Goal: Task Accomplishment & Management: Manage account settings

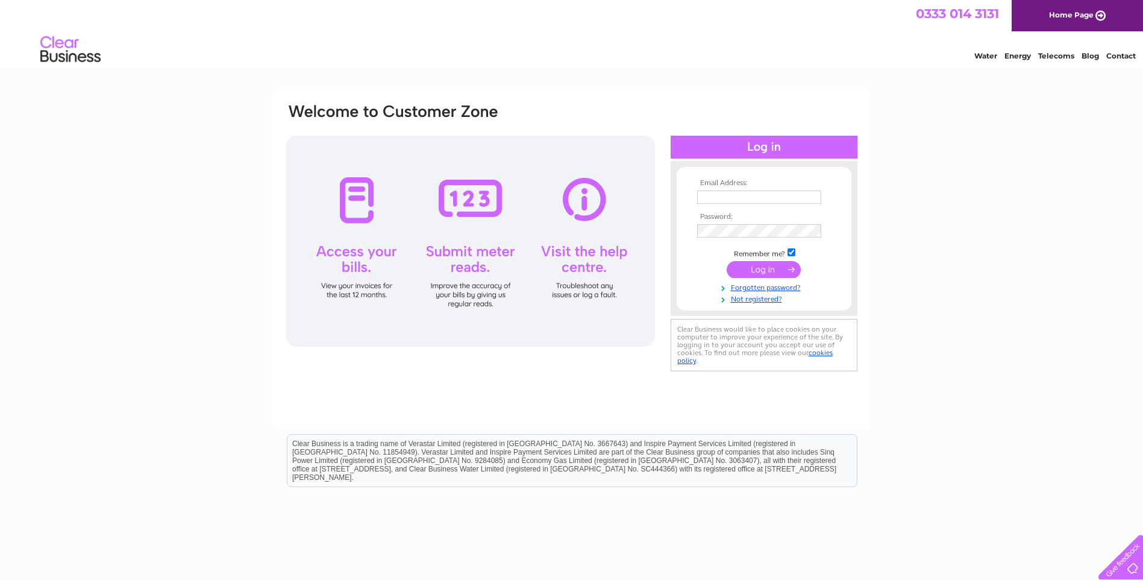
type input "enquiries@barrhilldevtrust.org"
click at [767, 265] on input "submit" at bounding box center [764, 269] width 74 height 17
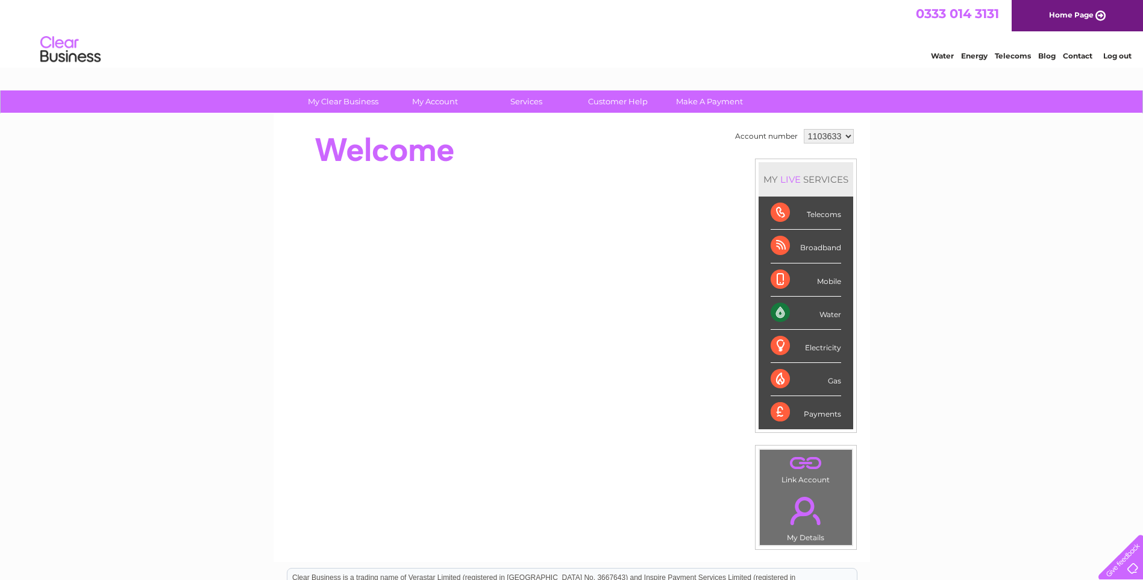
click at [775, 308] on div "Water" at bounding box center [806, 313] width 71 height 33
click at [827, 314] on div "Water" at bounding box center [806, 313] width 71 height 33
click at [781, 318] on div "Water" at bounding box center [806, 313] width 71 height 33
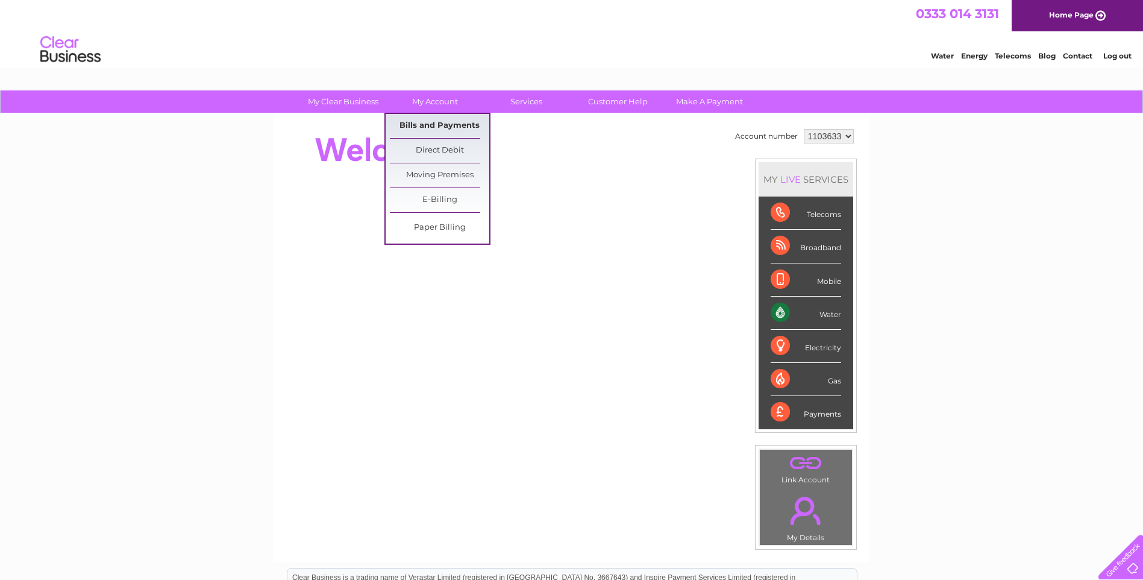
click at [440, 121] on link "Bills and Payments" at bounding box center [439, 126] width 99 height 24
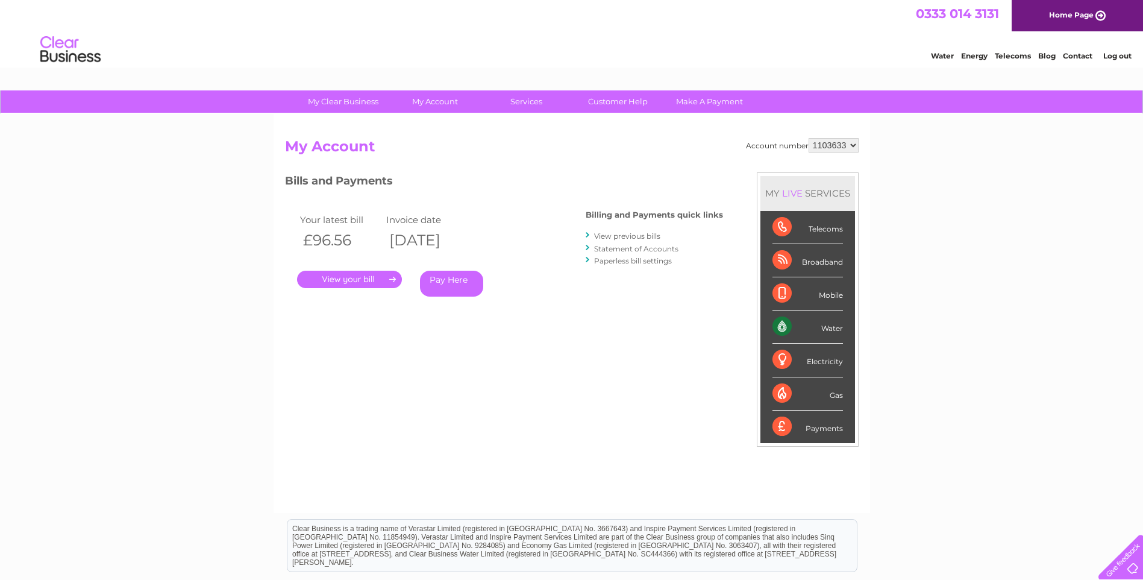
click at [365, 279] on link "." at bounding box center [349, 279] width 105 height 17
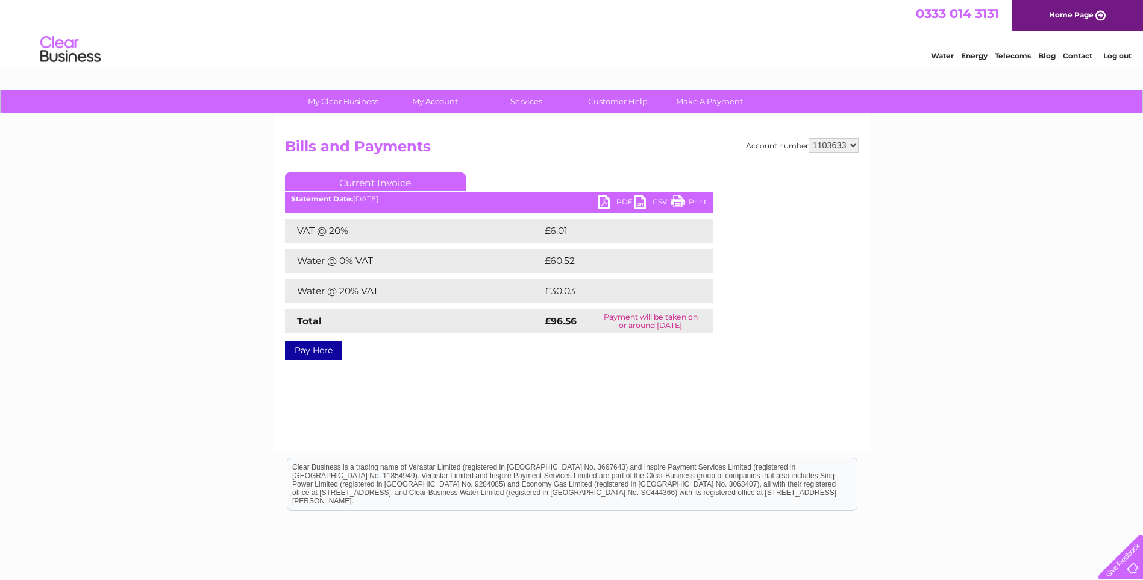
click at [694, 200] on link "Print" at bounding box center [689, 203] width 36 height 17
click at [607, 201] on link "PDF" at bounding box center [616, 203] width 36 height 17
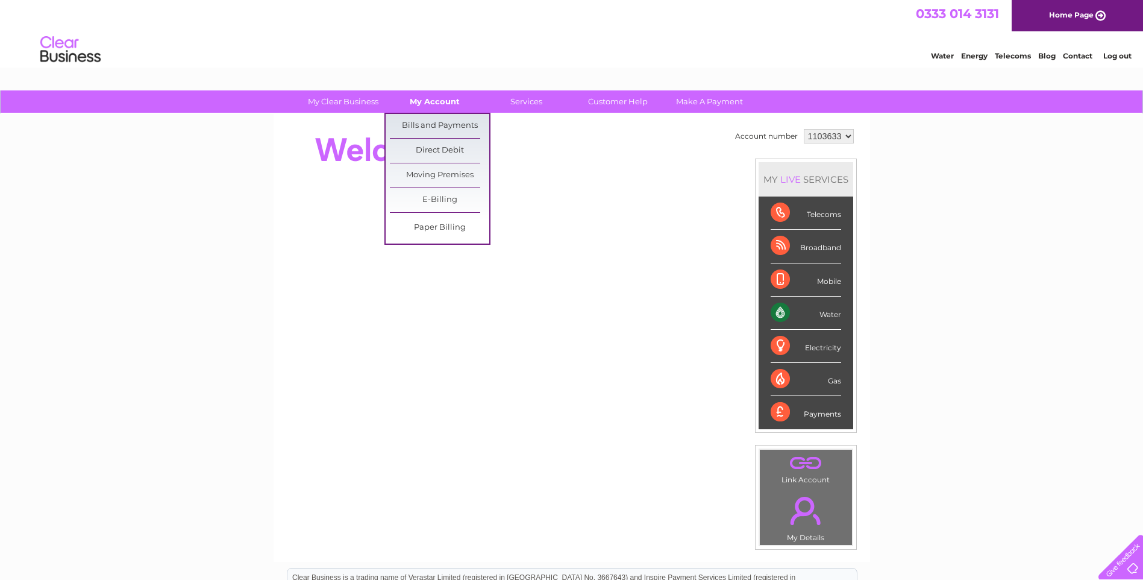
click at [436, 101] on link "My Account" at bounding box center [434, 101] width 99 height 22
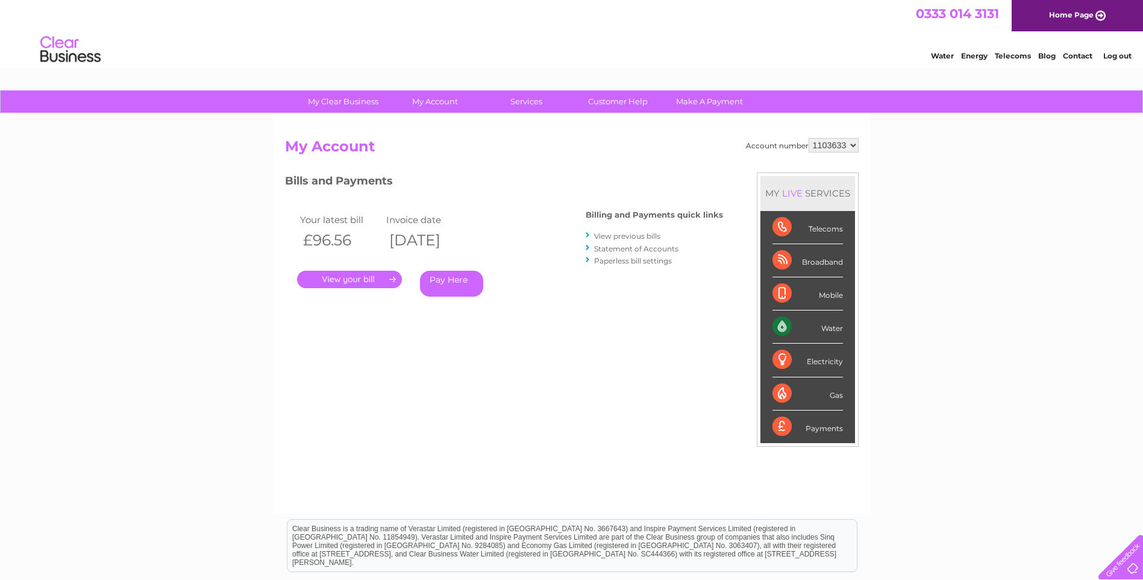
click at [855, 145] on select "1103633" at bounding box center [834, 145] width 50 height 14
click at [853, 145] on select "1103633" at bounding box center [834, 145] width 50 height 14
click at [851, 145] on select "1103633" at bounding box center [834, 145] width 50 height 14
click at [855, 146] on select "1103633" at bounding box center [834, 145] width 50 height 14
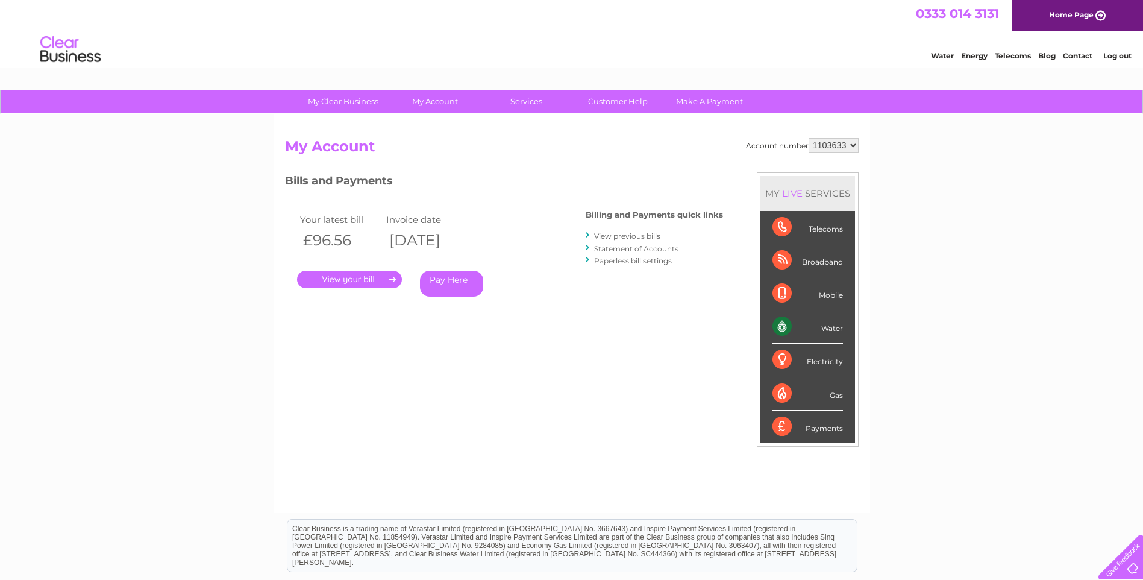
click at [791, 145] on div "Account number 1103633" at bounding box center [802, 145] width 113 height 14
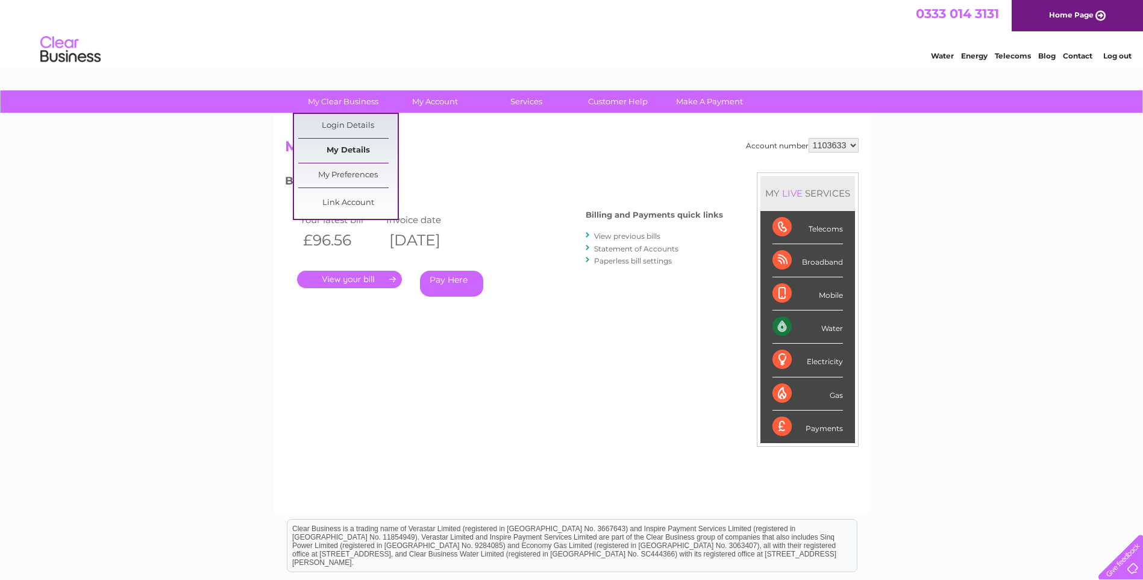
click at [346, 149] on link "My Details" at bounding box center [347, 151] width 99 height 24
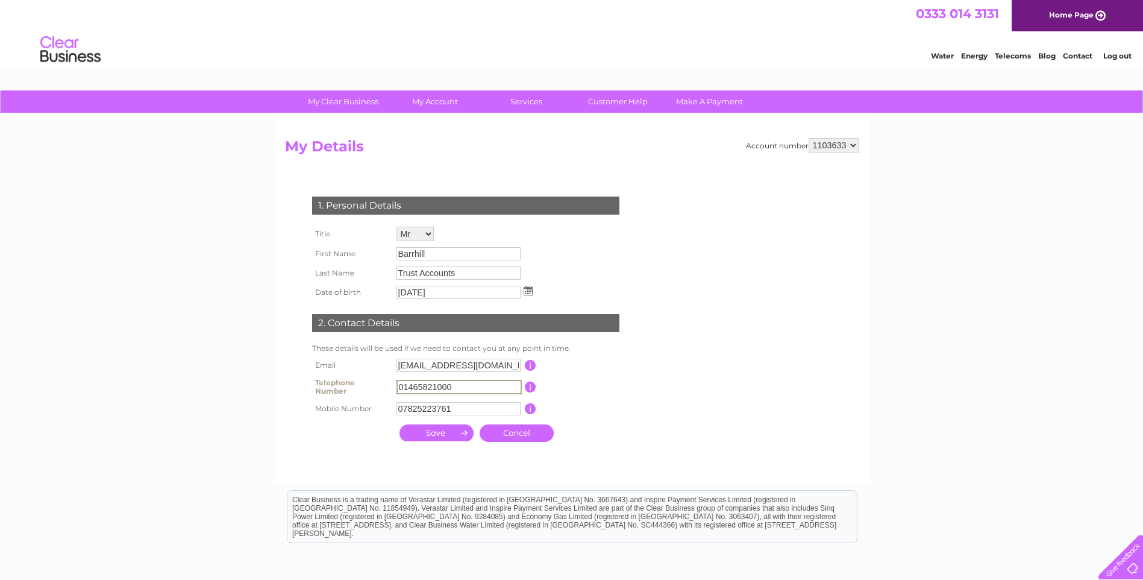
drag, startPoint x: 456, startPoint y: 388, endPoint x: 368, endPoint y: 386, distance: 88.6
click at [368, 386] on tr "Telephone Number 01465821000 This should be a valid landline telephone number s…" at bounding box center [471, 387] width 324 height 24
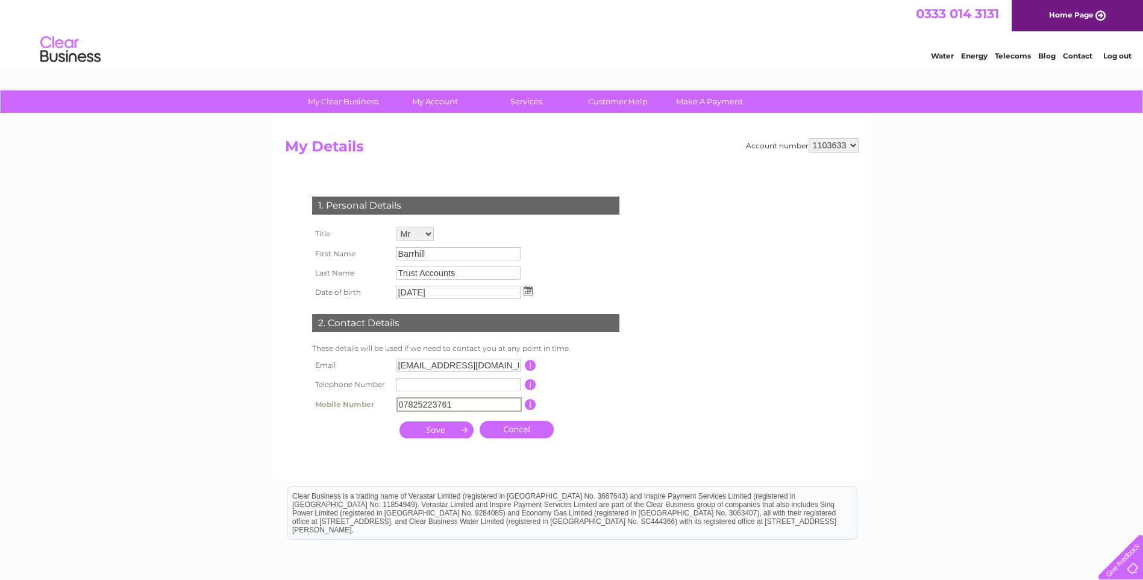
drag, startPoint x: 461, startPoint y: 410, endPoint x: 351, endPoint y: 409, distance: 110.3
click at [351, 409] on tr "Mobile Number 07825223761 This should be a valid mobile number starting with 07…" at bounding box center [471, 404] width 324 height 20
type input "07437484526"
click at [439, 430] on input "submit" at bounding box center [437, 428] width 74 height 17
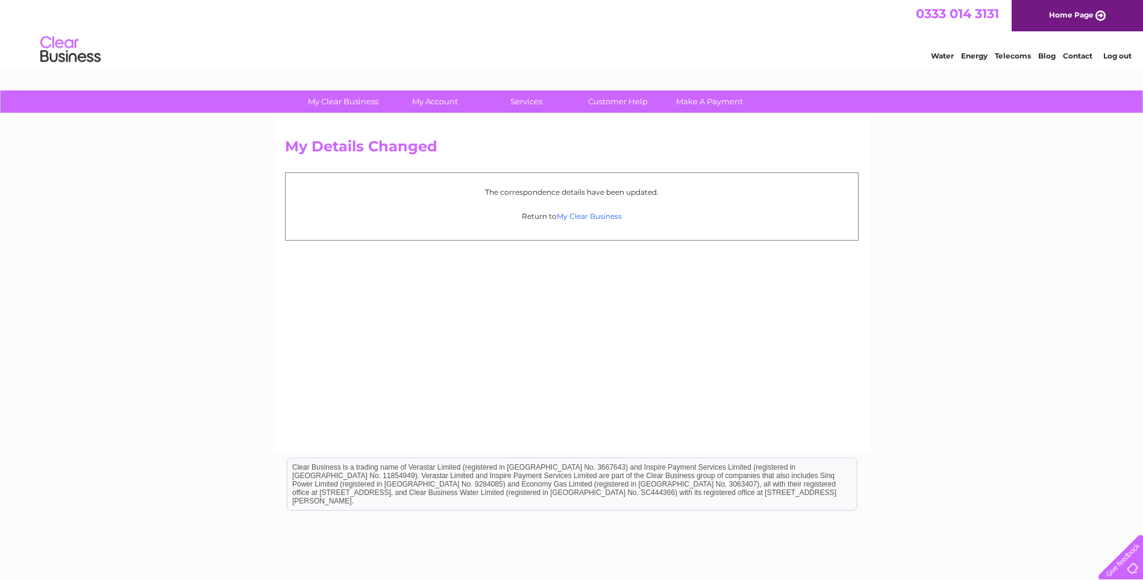
click at [592, 216] on link "My Clear Business" at bounding box center [589, 216] width 65 height 9
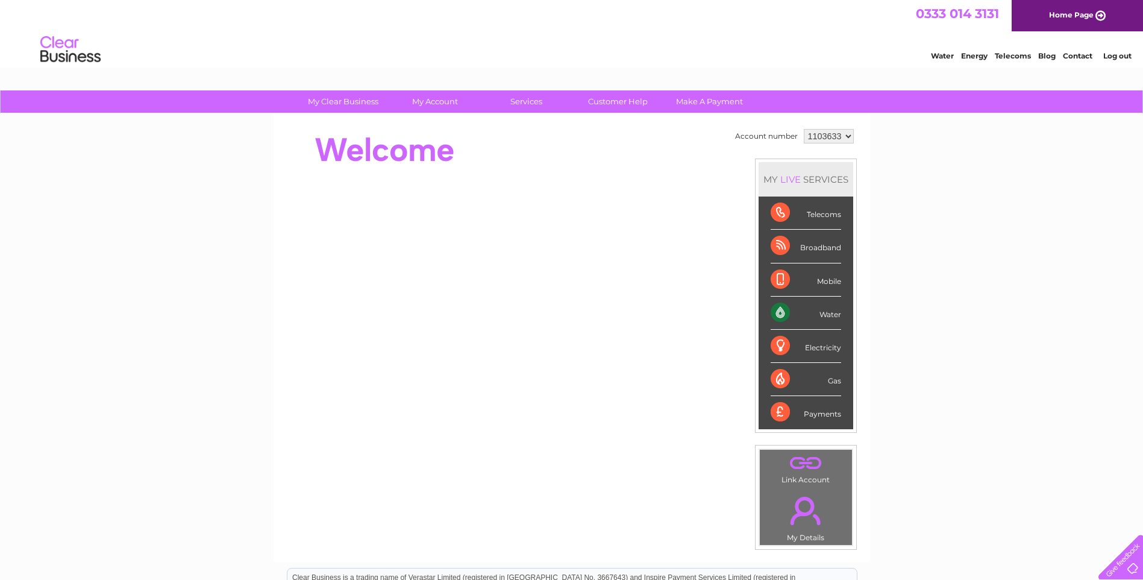
click at [844, 136] on select "1103633" at bounding box center [829, 136] width 50 height 14
click at [953, 168] on div "My Clear Business Login Details My Details My Preferences Link Account My Accou…" at bounding box center [571, 428] width 1143 height 677
